Goal: Communication & Community: Ask a question

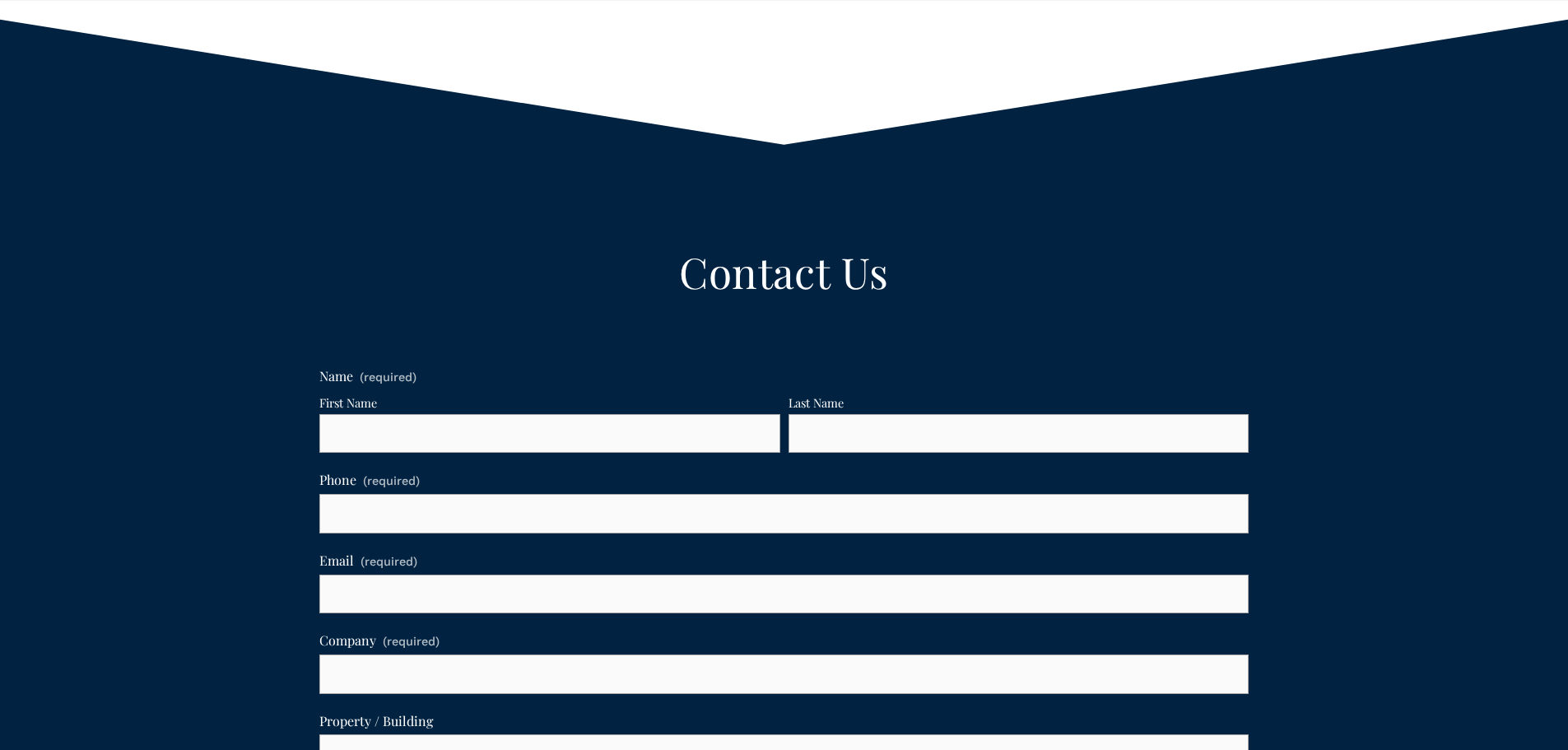
scroll to position [905, 0]
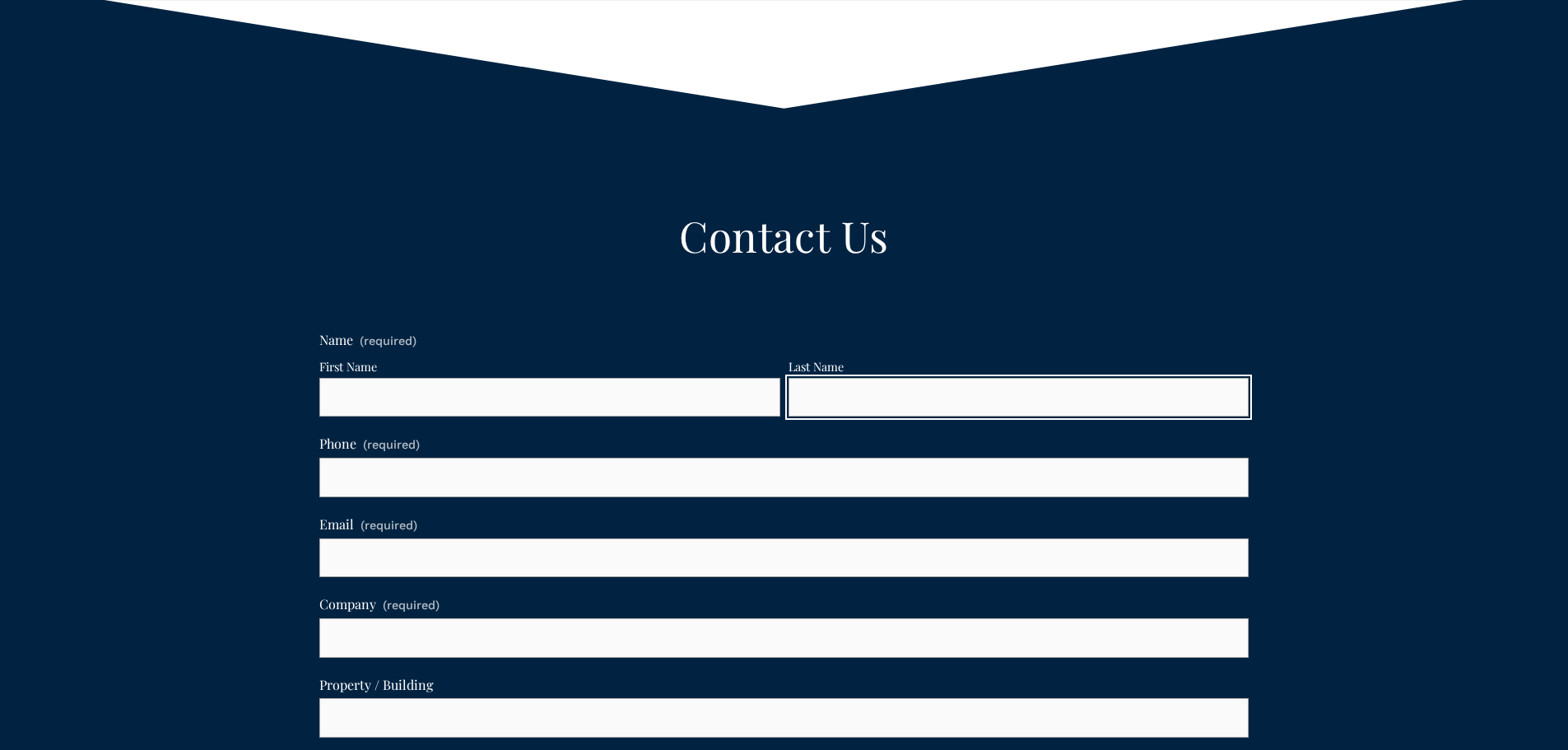
click at [1000, 393] on input "Last Name" at bounding box center [1019, 397] width 461 height 39
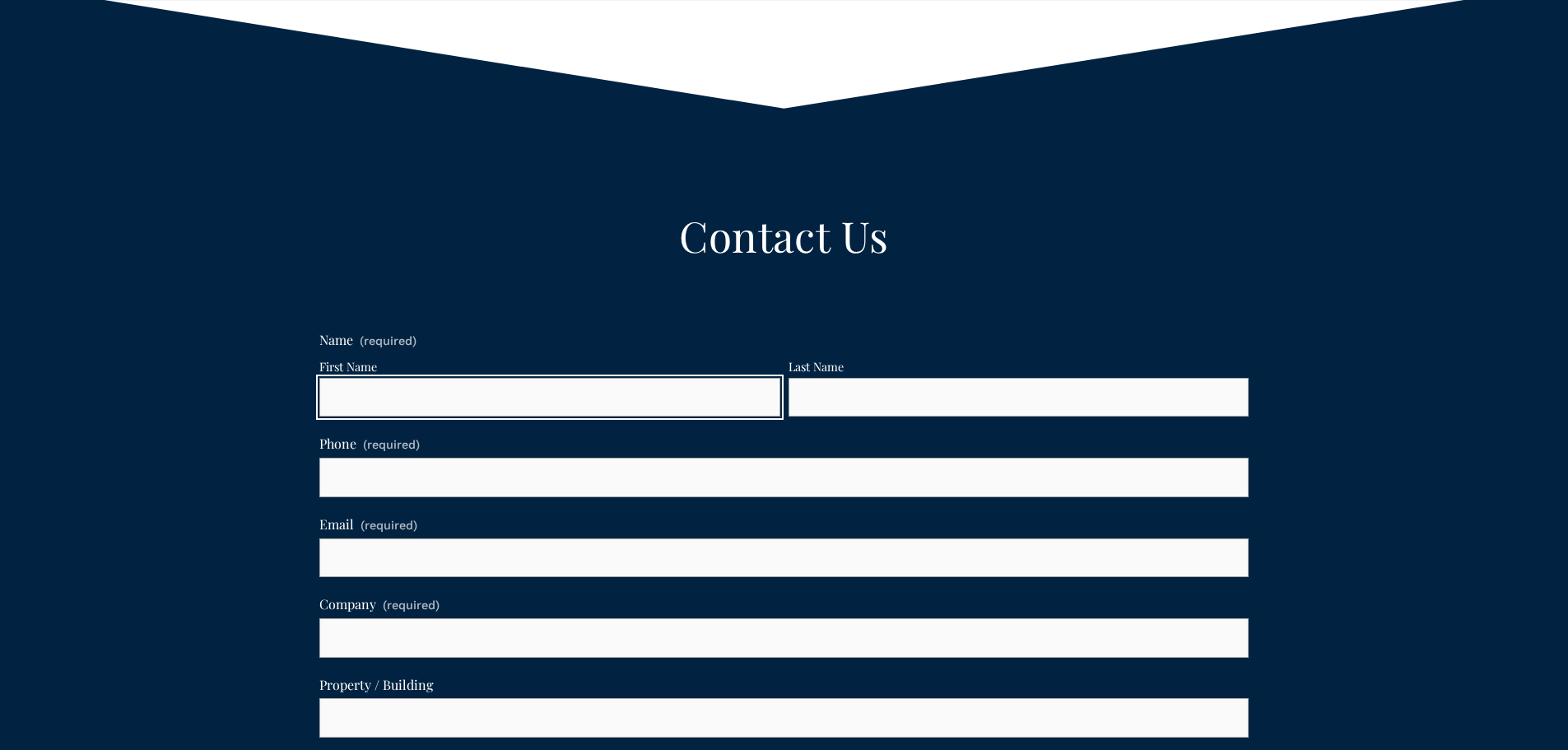
click at [686, 405] on input "First Name" at bounding box center [549, 397] width 461 height 39
type input "[PERSON_NAME]"
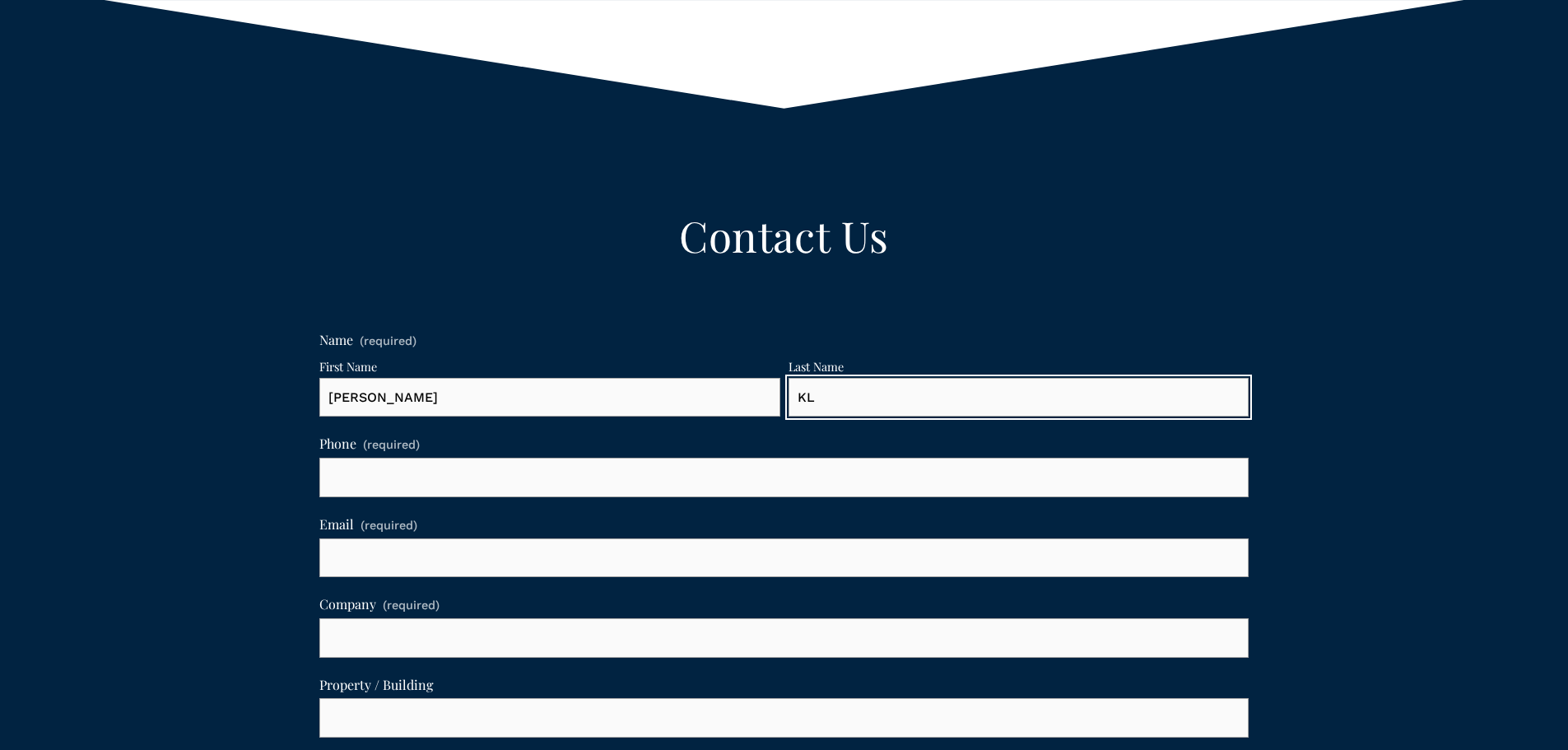
type input "K"
type input "Lea"
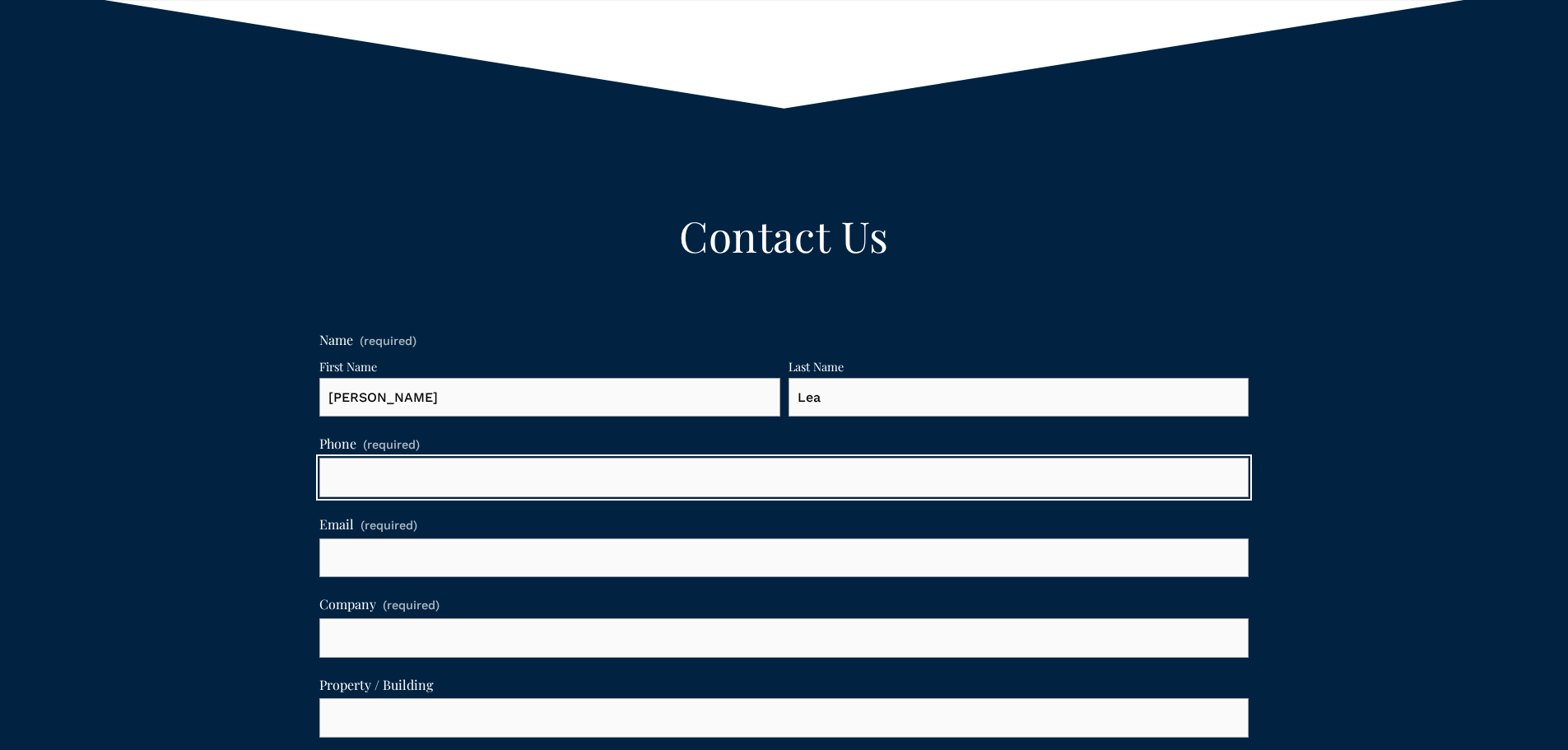
click at [499, 484] on input "text" at bounding box center [784, 476] width 930 height 39
type input "[PHONE_NUMBER]"
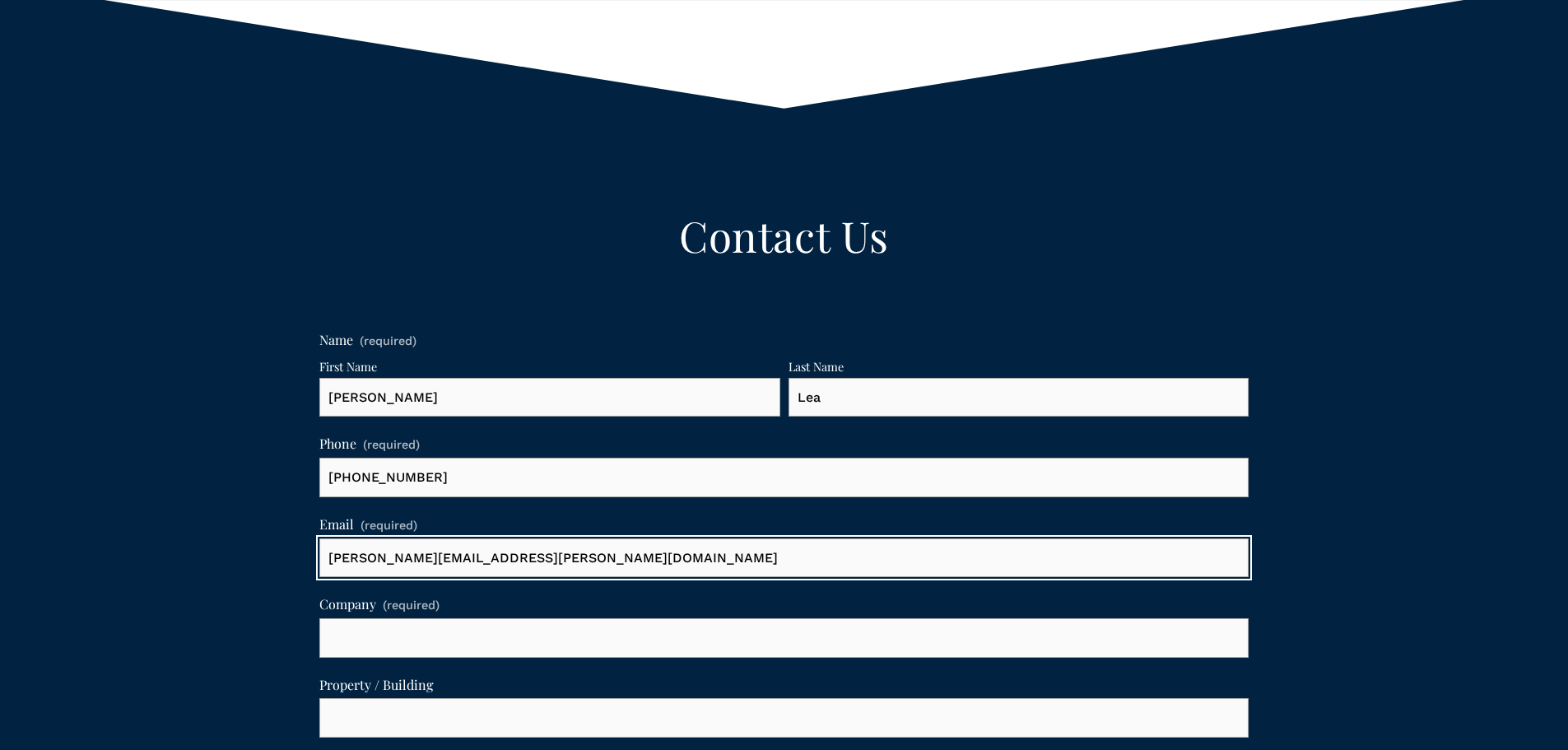
type input "[PERSON_NAME][EMAIL_ADDRESS][PERSON_NAME][DOMAIN_NAME]"
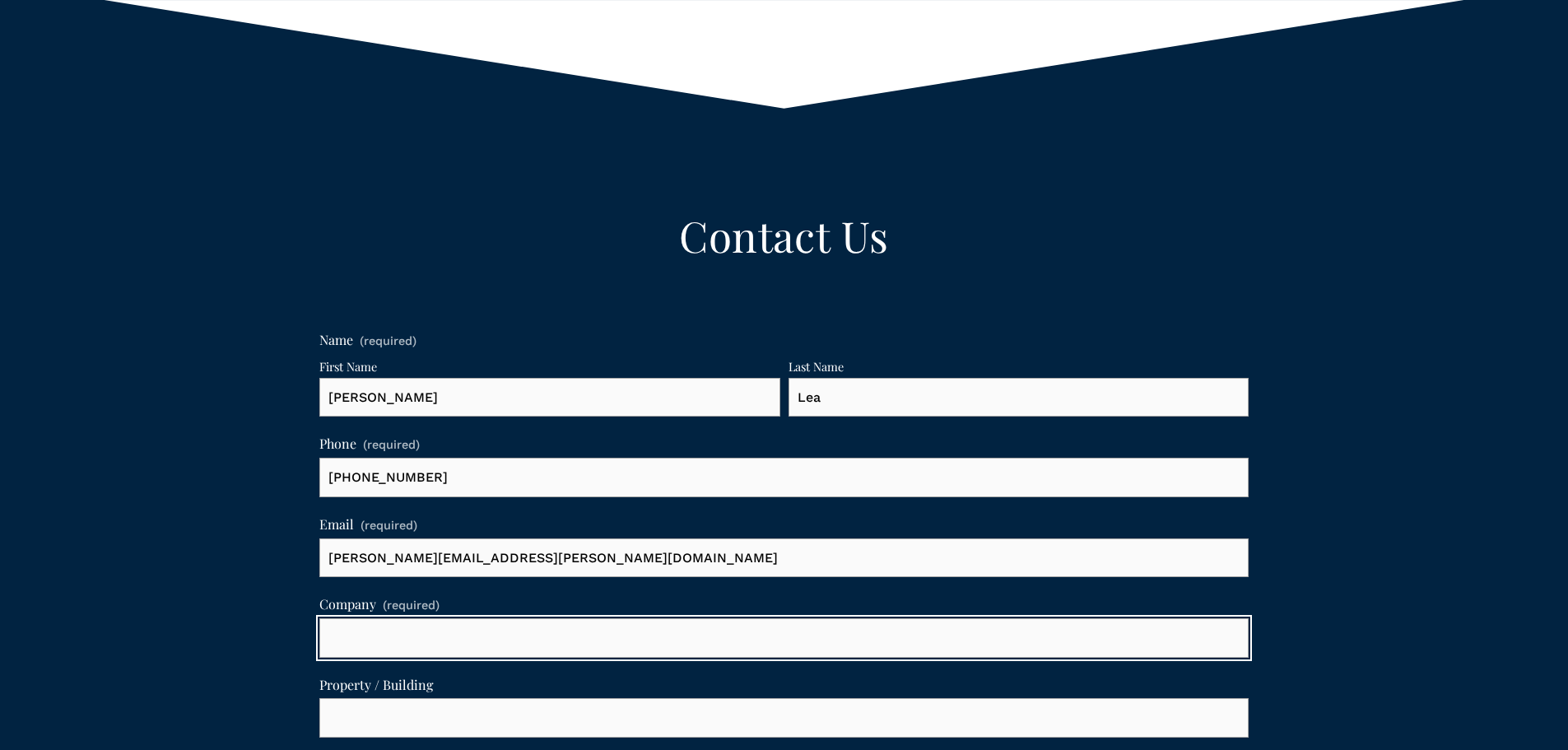
type input "L"
type input "Compass Realtors"
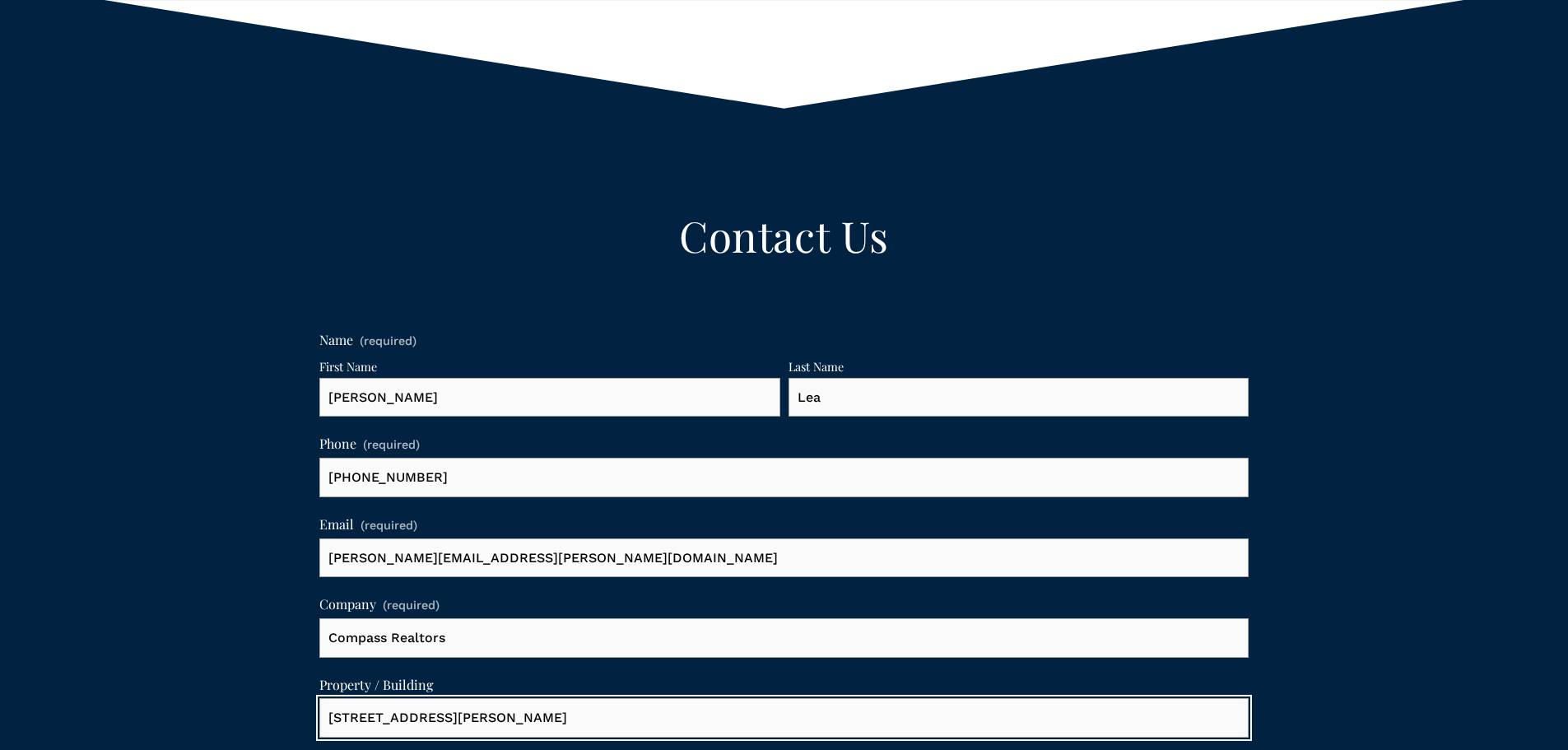
type input "[STREET_ADDRESS][PERSON_NAME]"
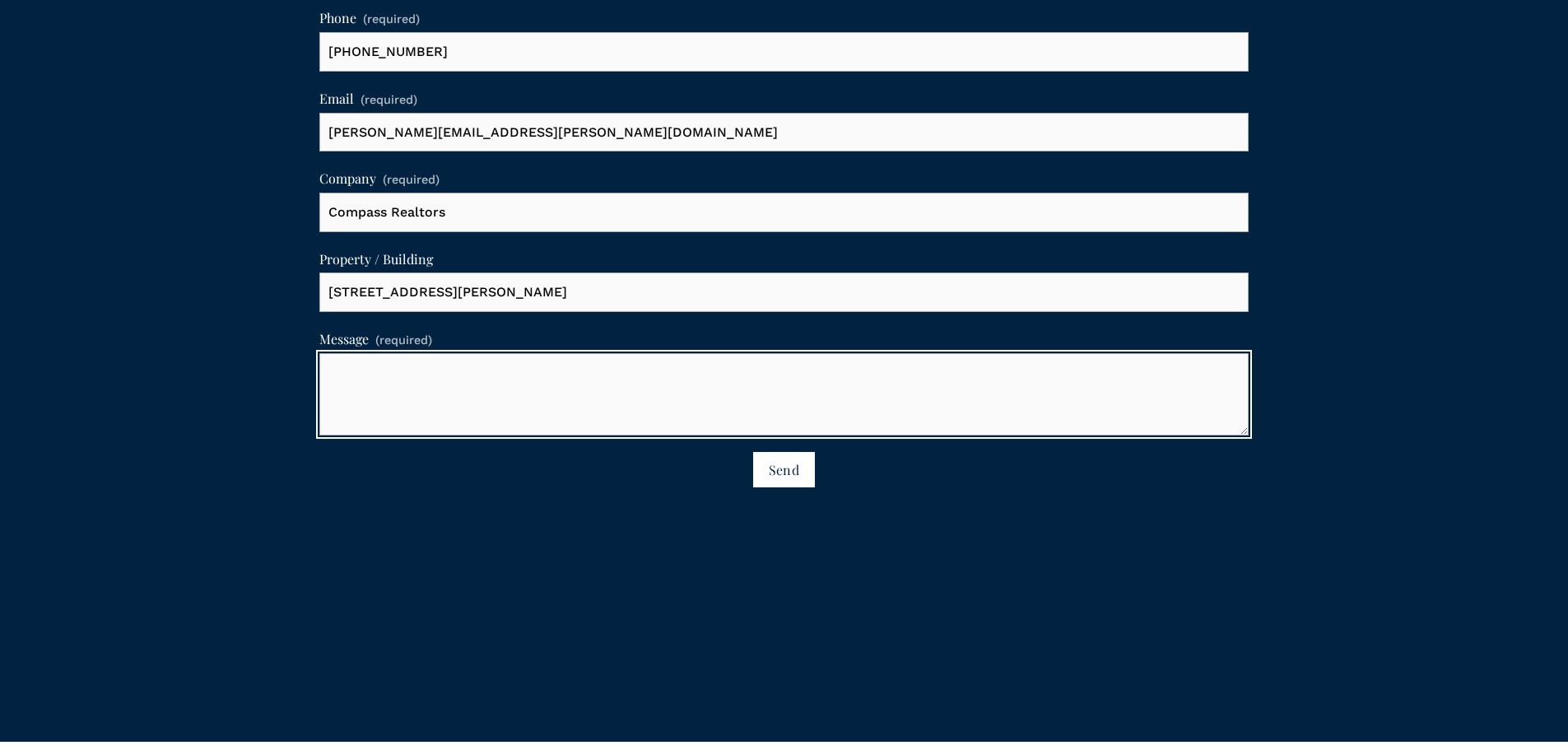
scroll to position [1332, 0]
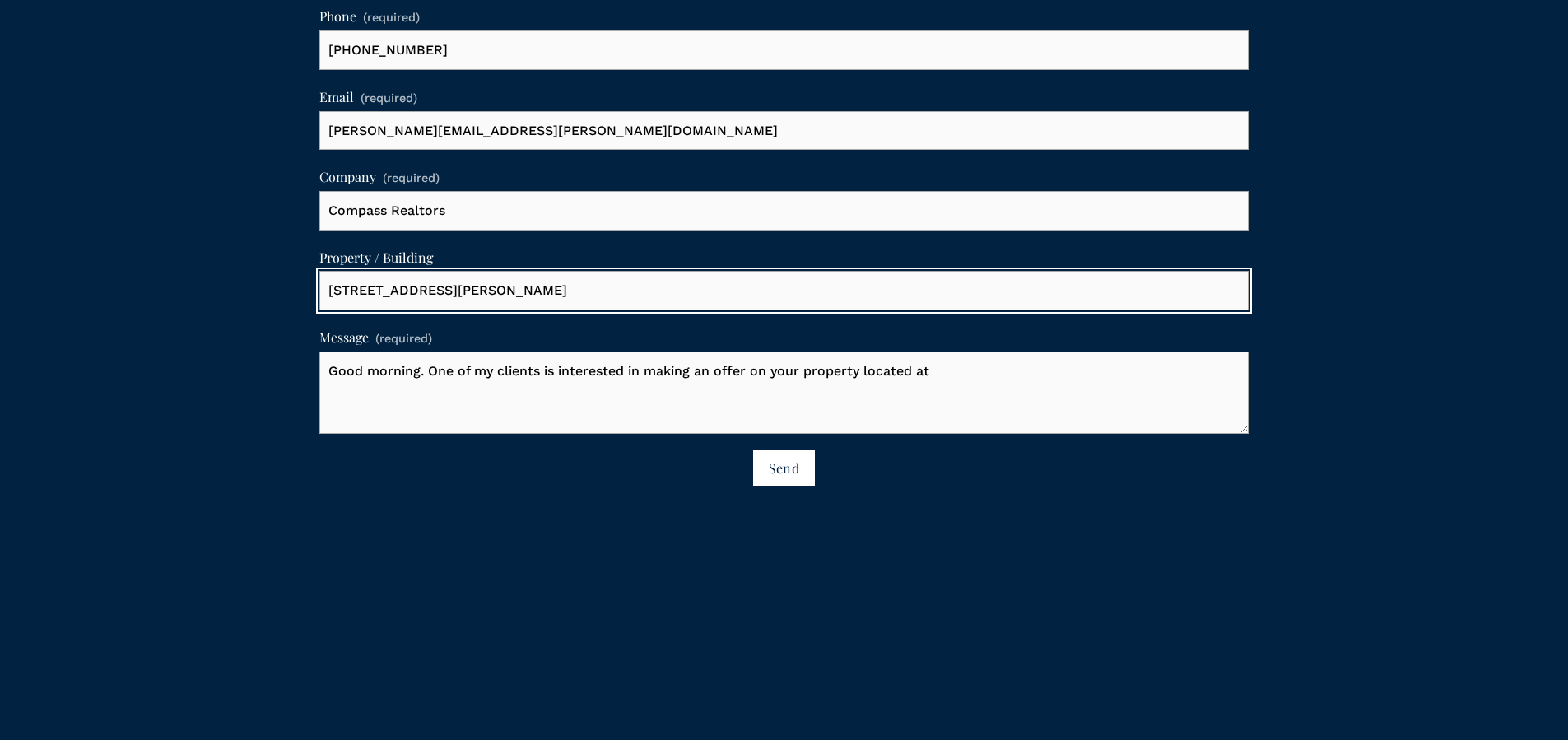
click at [602, 299] on input "[STREET_ADDRESS][PERSON_NAME]" at bounding box center [784, 290] width 930 height 39
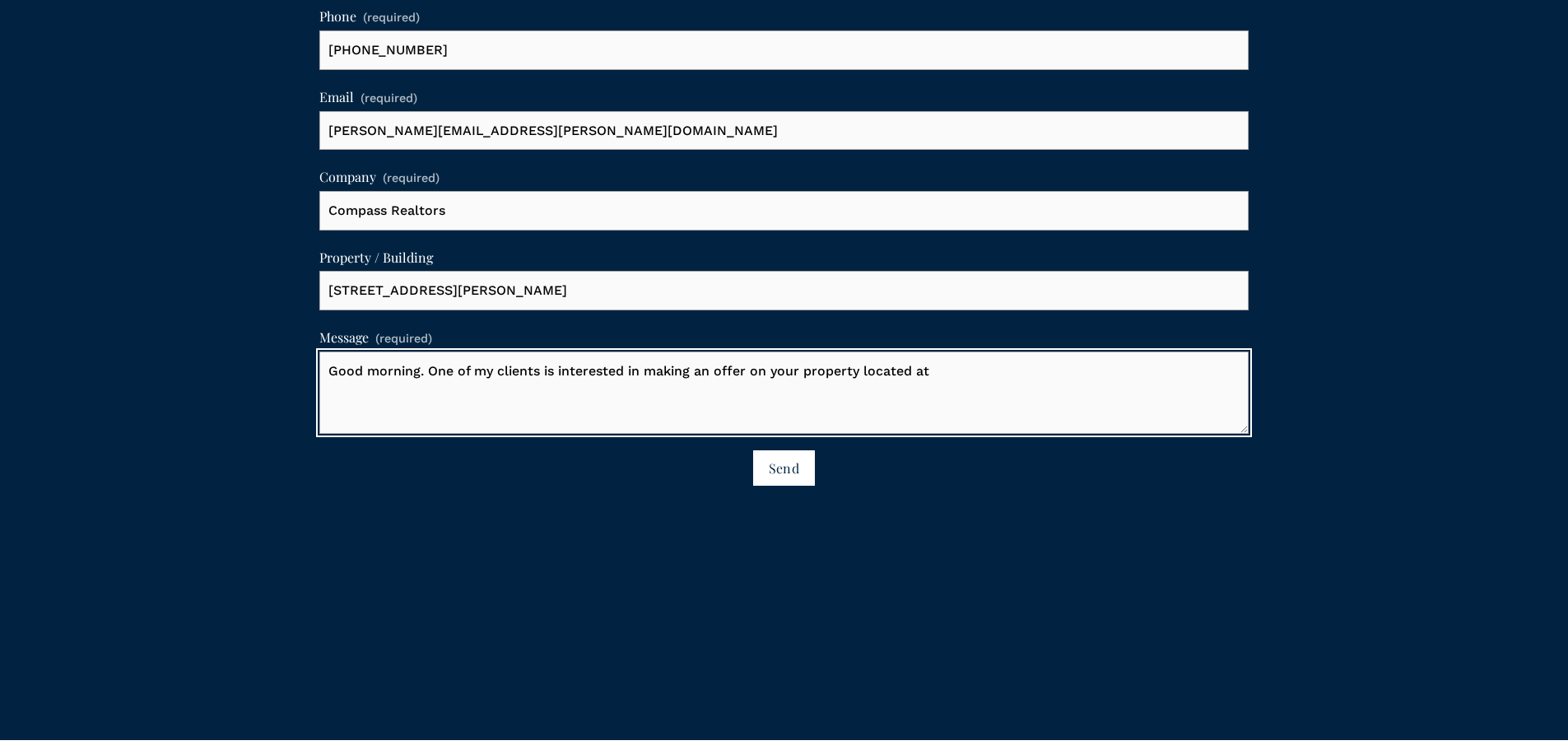
click at [1012, 381] on textarea "Good morning. One of my clients is interested in making an offer on your proper…" at bounding box center [784, 392] width 930 height 82
paste textarea "[STREET_ADDRESS][PERSON_NAME]"
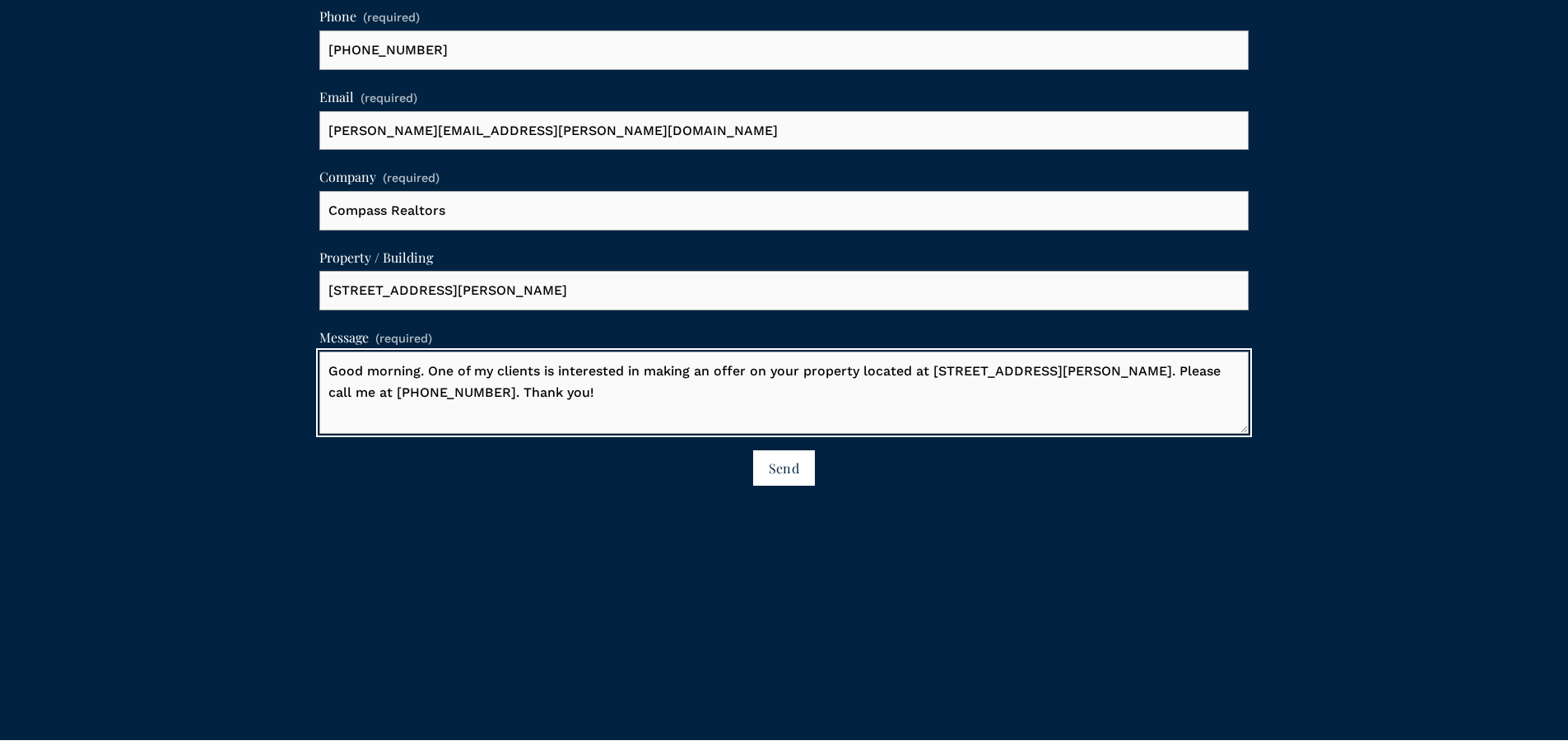
type textarea "Good morning. One of my clients is interested in making an offer on your proper…"
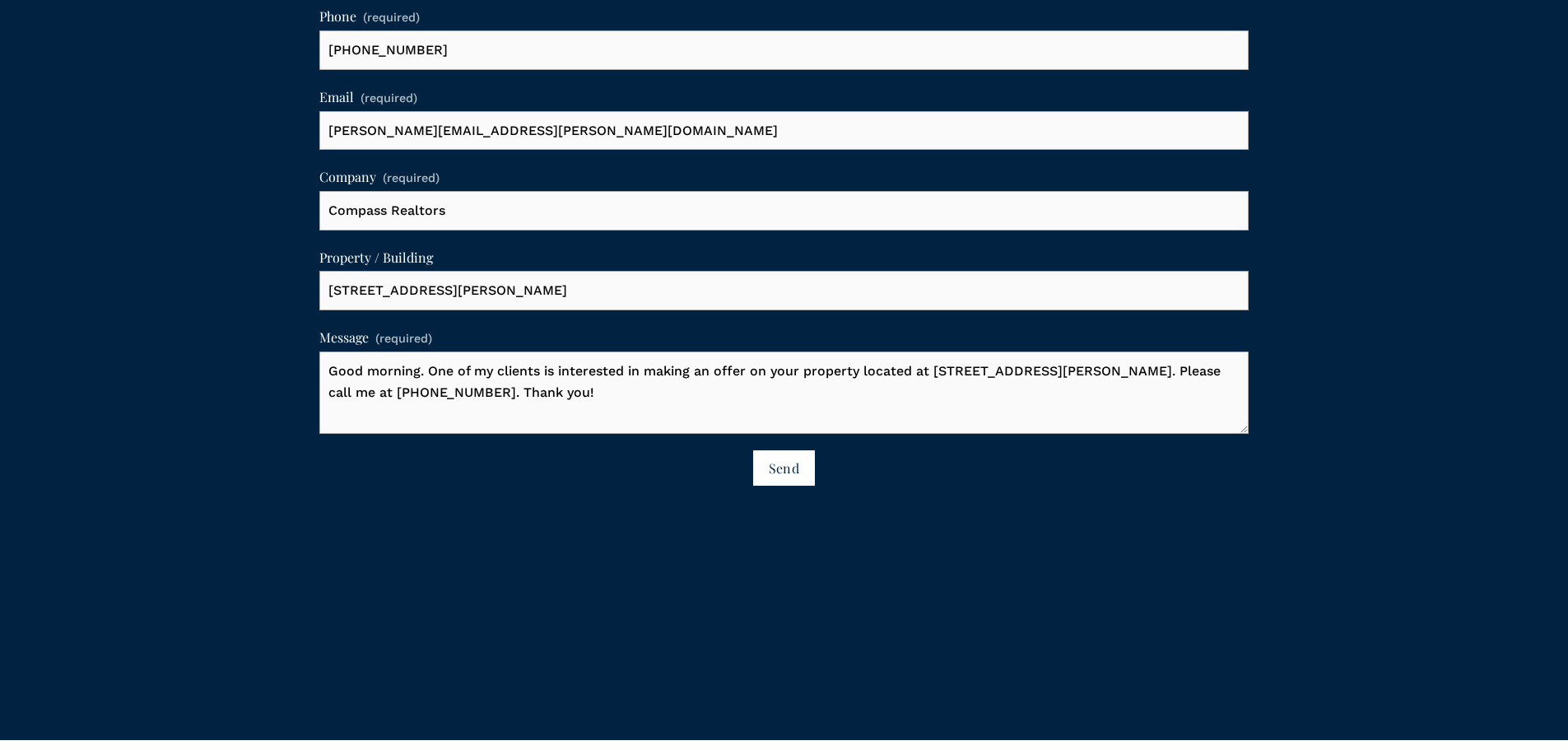
click at [780, 476] on span "Send" at bounding box center [783, 467] width 30 height 17
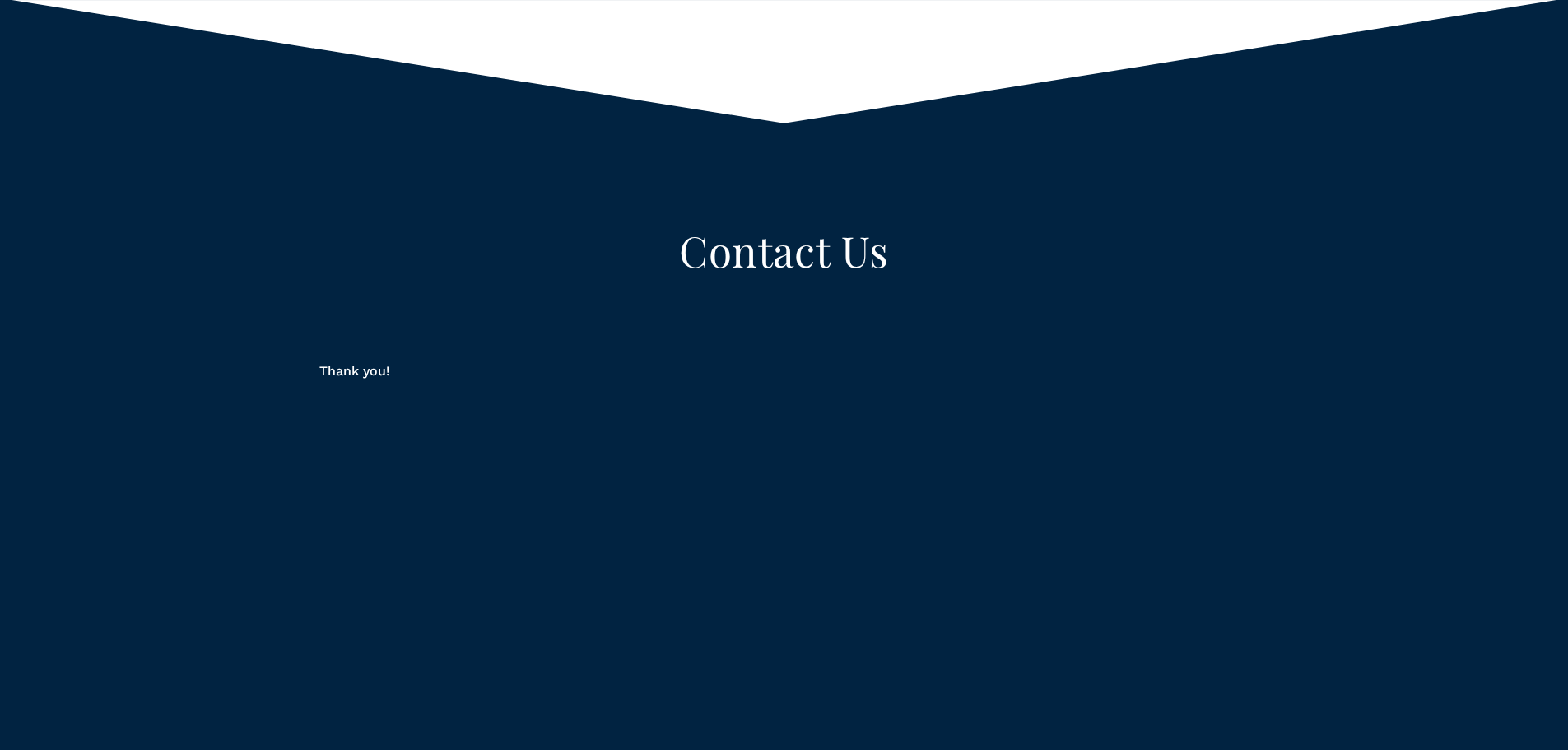
scroll to position [733, 0]
